Goal: Find specific page/section: Find specific page/section

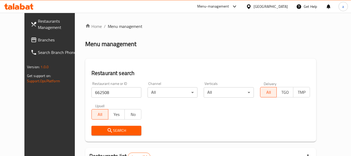
scroll to position [72, 0]
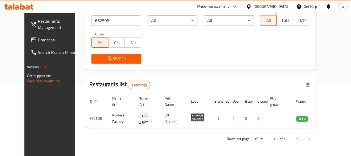
click at [38, 37] on span "Branches" at bounding box center [58, 40] width 41 height 6
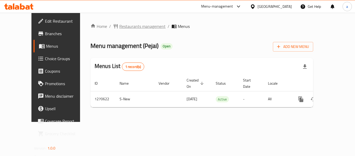
click at [119, 25] on span "Restaurants management" at bounding box center [142, 26] width 46 height 6
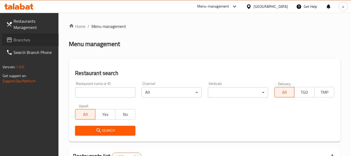
click at [20, 42] on span "Branches" at bounding box center [34, 40] width 41 height 6
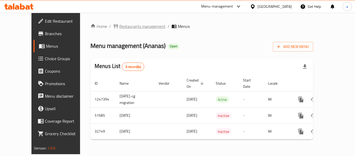
click at [123, 25] on span "Restaurants management" at bounding box center [142, 26] width 46 height 6
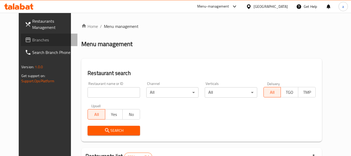
click at [32, 41] on span "Branches" at bounding box center [52, 40] width 41 height 6
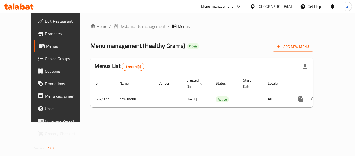
click at [119, 28] on span "Restaurants management" at bounding box center [142, 26] width 46 height 6
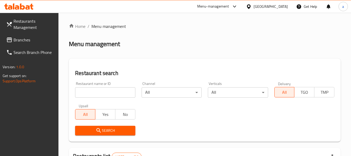
click at [33, 38] on span "Branches" at bounding box center [34, 40] width 41 height 6
